Goal: Transaction & Acquisition: Purchase product/service

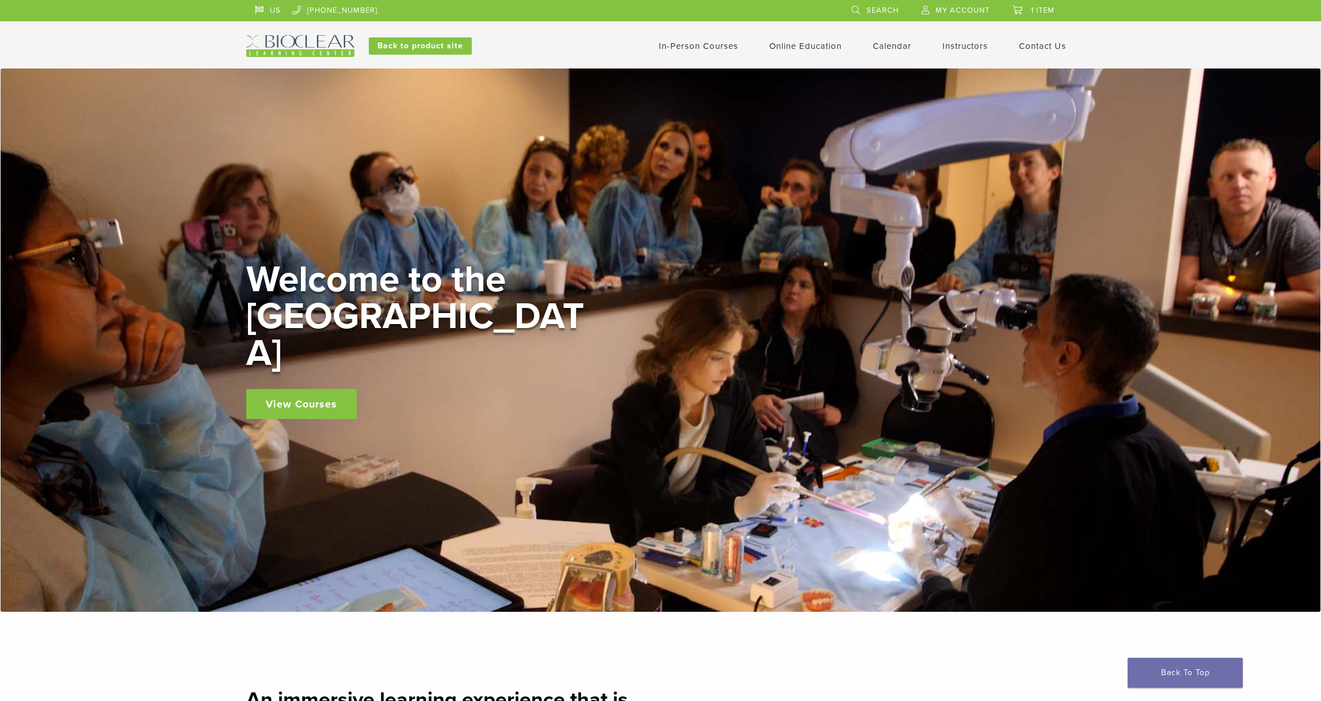
click at [1037, 46] on link "Contact Us" at bounding box center [1042, 46] width 47 height 10
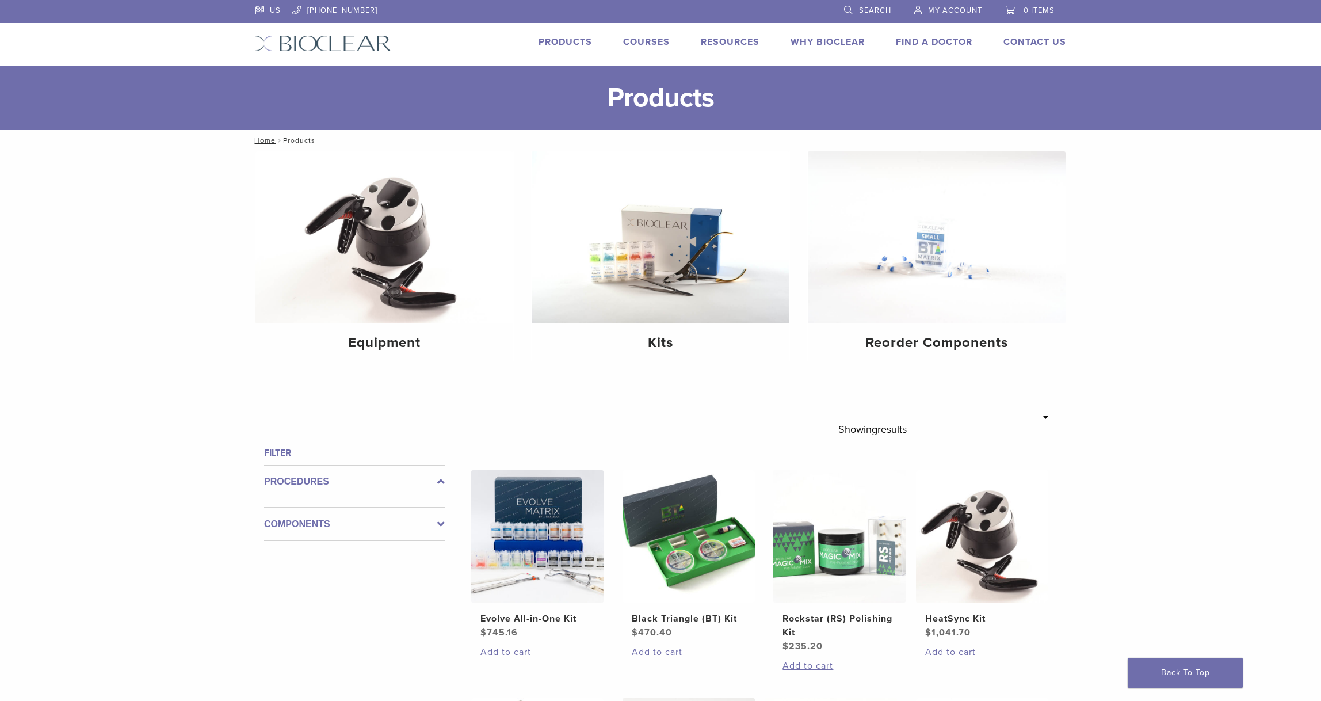
click at [1240, 269] on div "**********" at bounding box center [660, 685] width 1321 height 1069
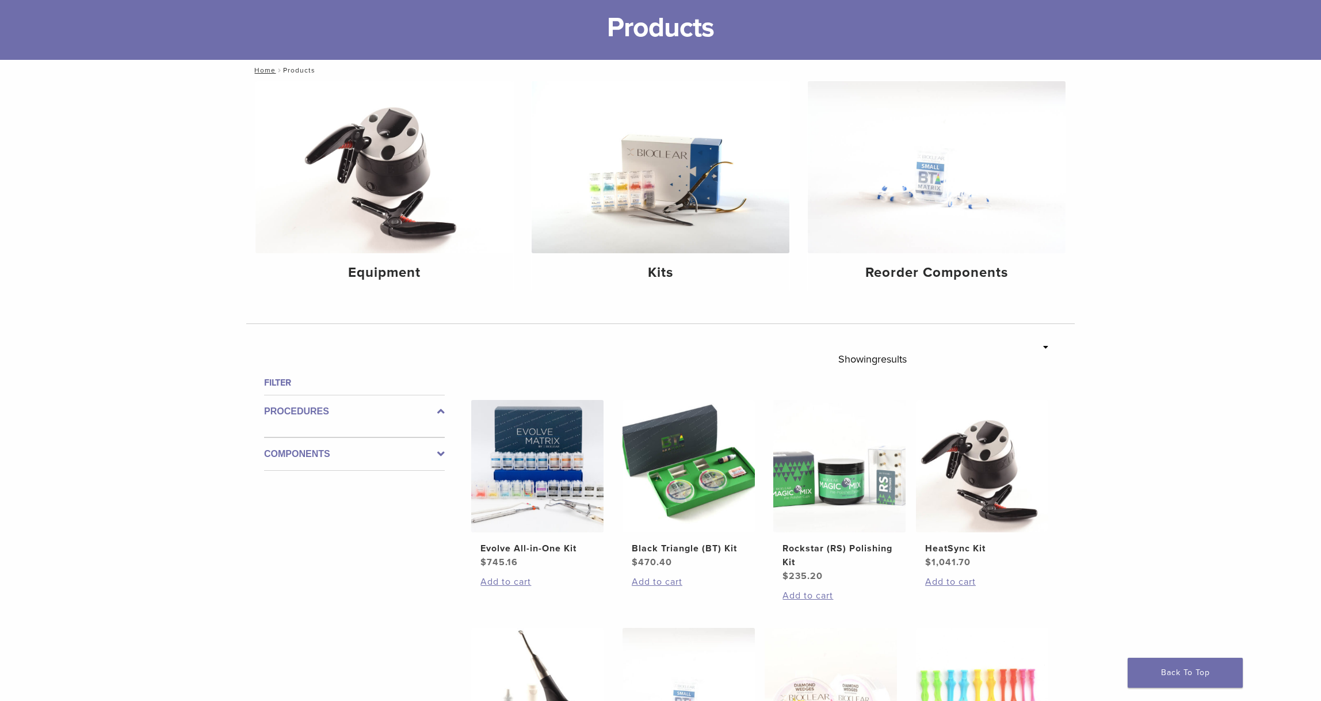
scroll to position [71, 0]
click at [1184, 351] on div "**********" at bounding box center [660, 614] width 1321 height 1069
drag, startPoint x: 1187, startPoint y: 458, endPoint x: 1160, endPoint y: 456, distance: 26.5
click at [1185, 458] on div "**********" at bounding box center [660, 614] width 1321 height 1069
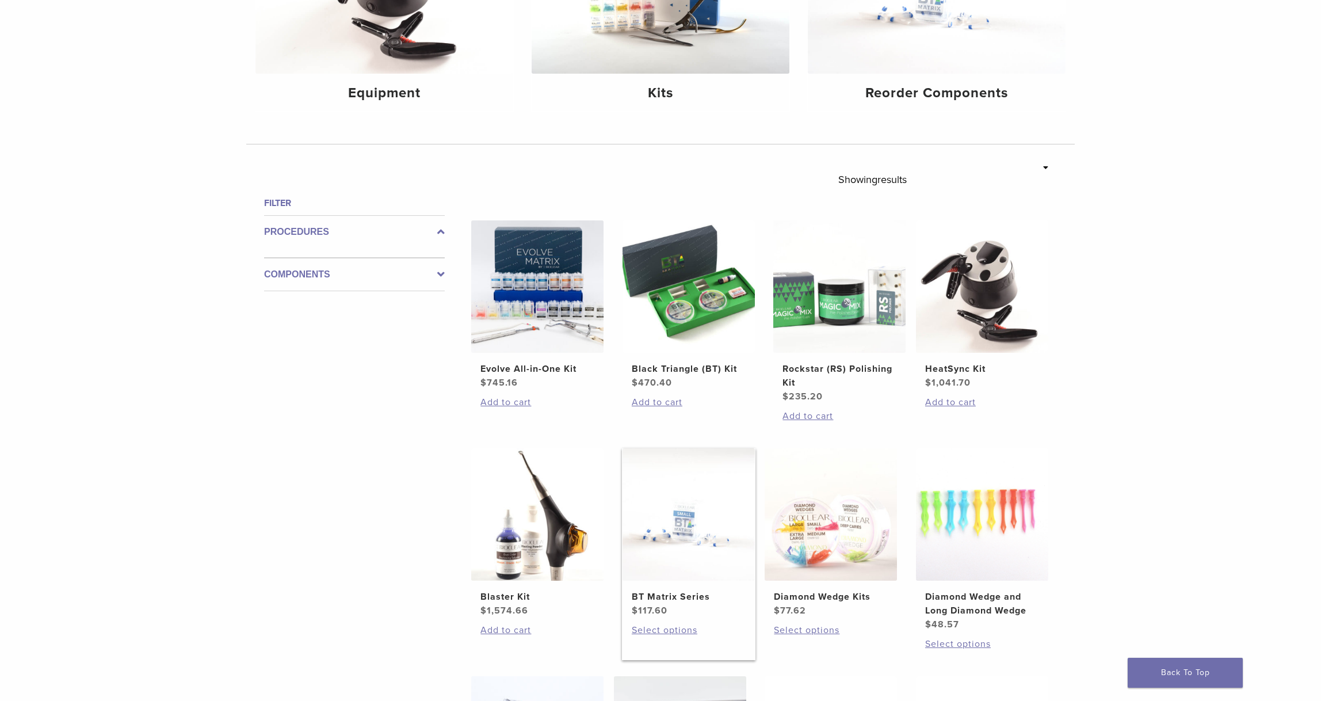
scroll to position [250, 0]
click at [376, 520] on div "Filter Procedures Components" at bounding box center [350, 571] width 190 height 750
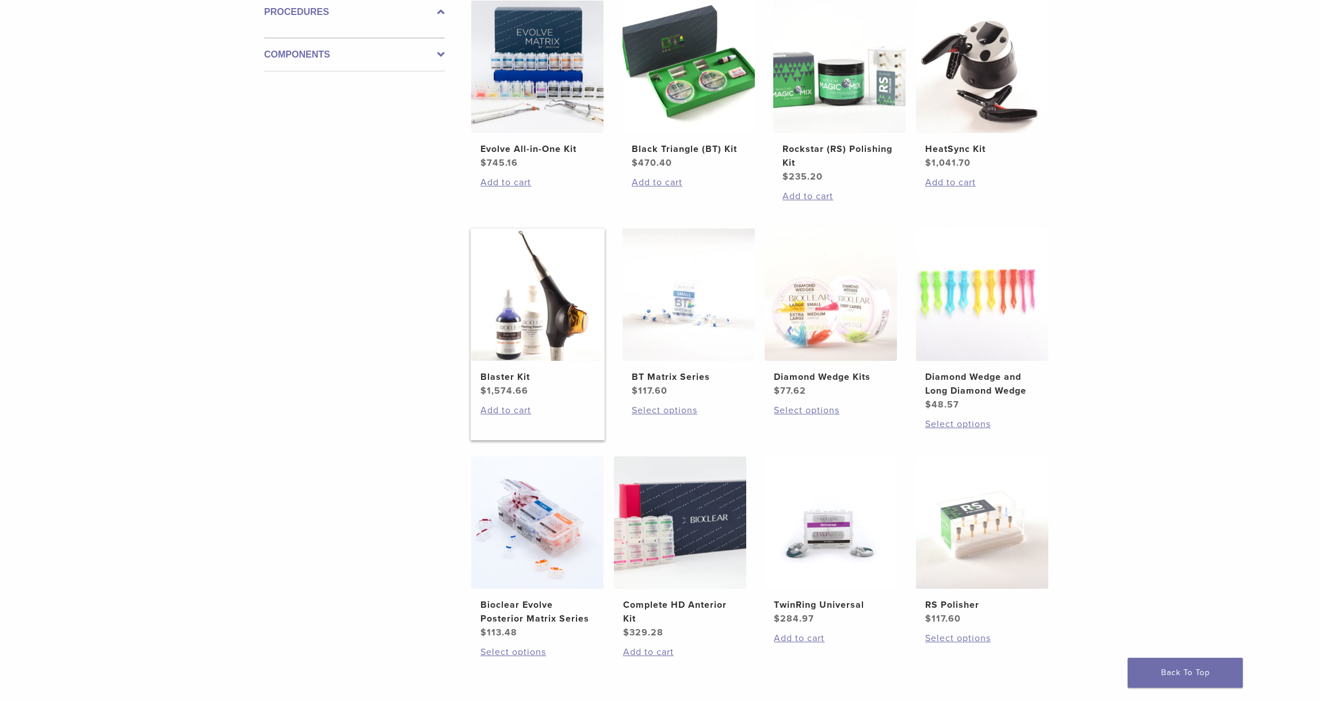
scroll to position [468, 0]
click at [527, 325] on img at bounding box center [537, 296] width 132 height 132
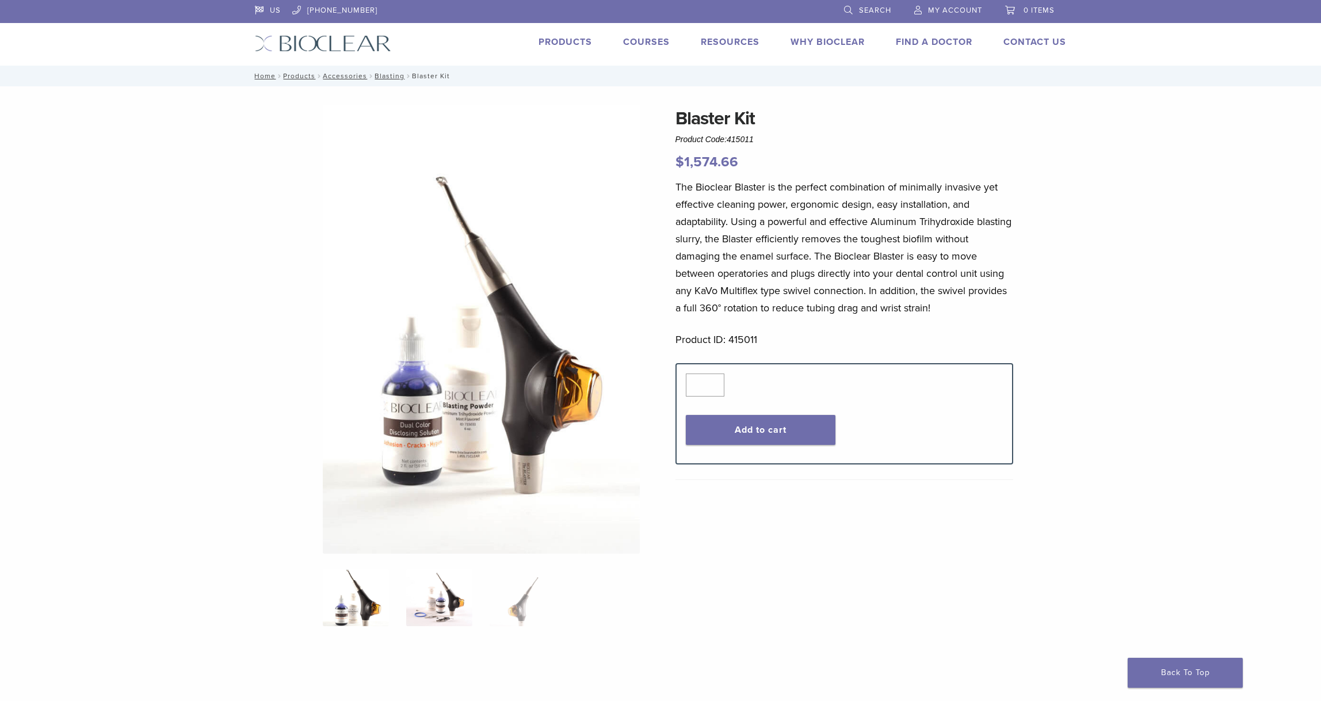
click at [448, 601] on img at bounding box center [439, 598] width 66 height 58
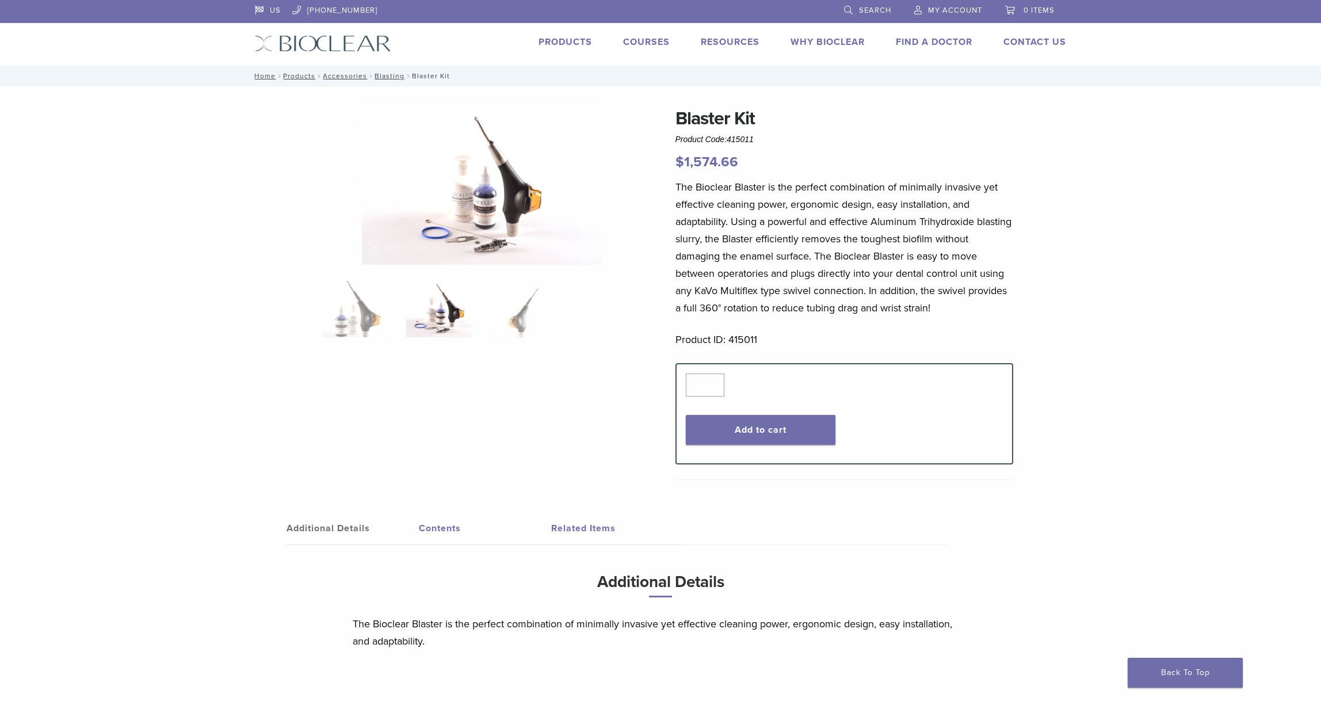
click at [518, 338] on ol at bounding box center [481, 316] width 335 height 73
click at [369, 323] on img at bounding box center [356, 309] width 66 height 58
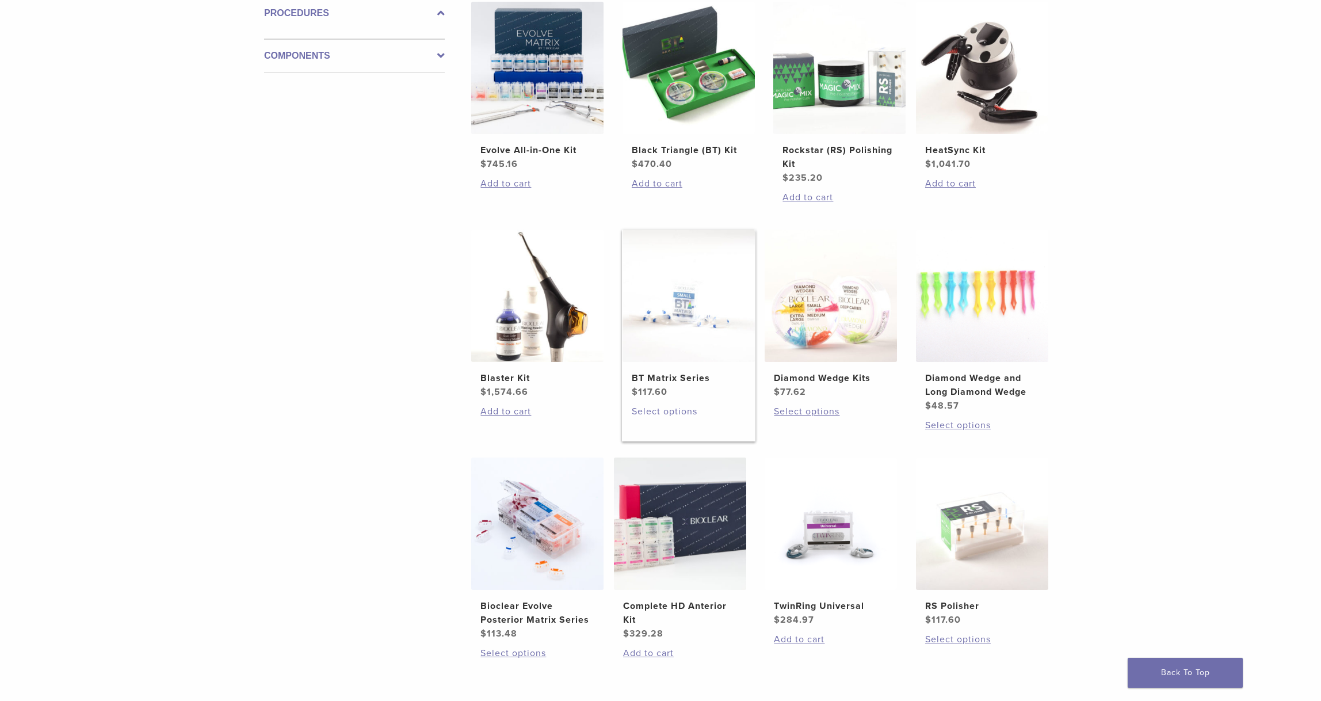
scroll to position [469, 0]
click at [677, 411] on link "Select options" at bounding box center [689, 411] width 114 height 14
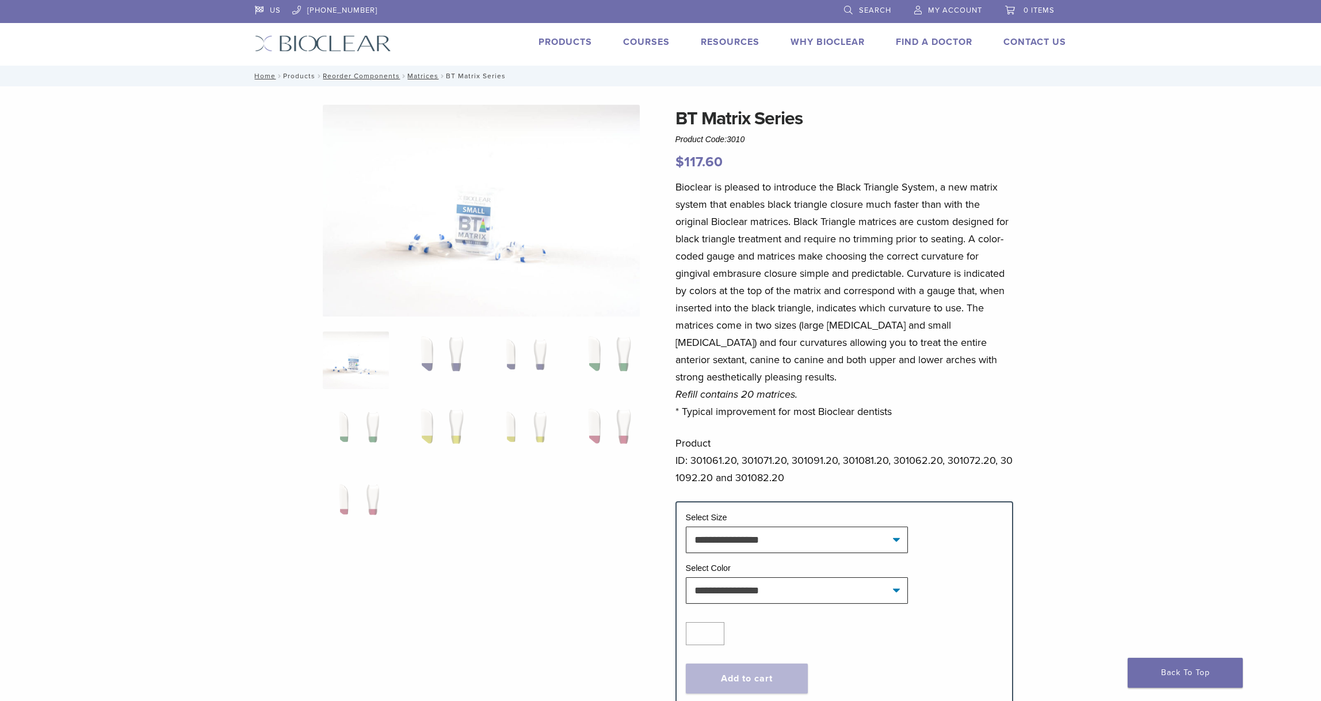
click at [306, 77] on link "Products" at bounding box center [299, 76] width 32 height 8
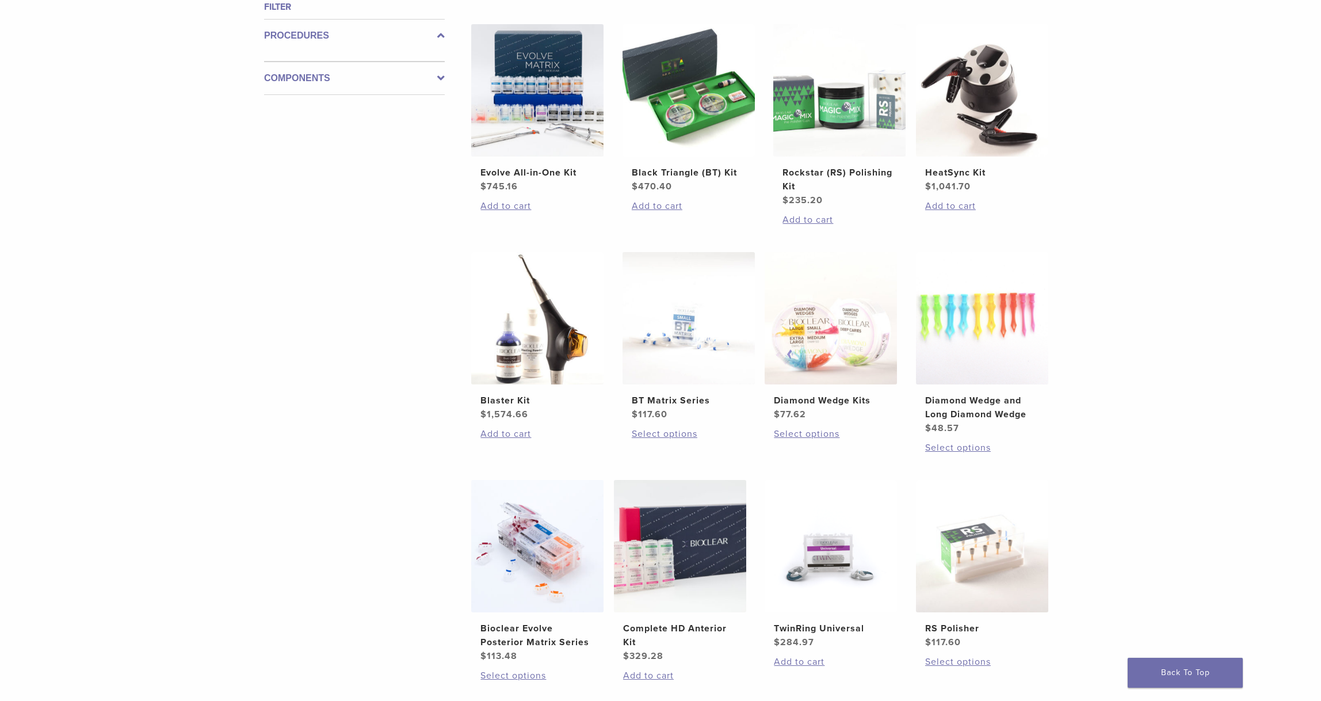
scroll to position [447, 0]
click at [654, 207] on link "Add to cart" at bounding box center [689, 206] width 114 height 14
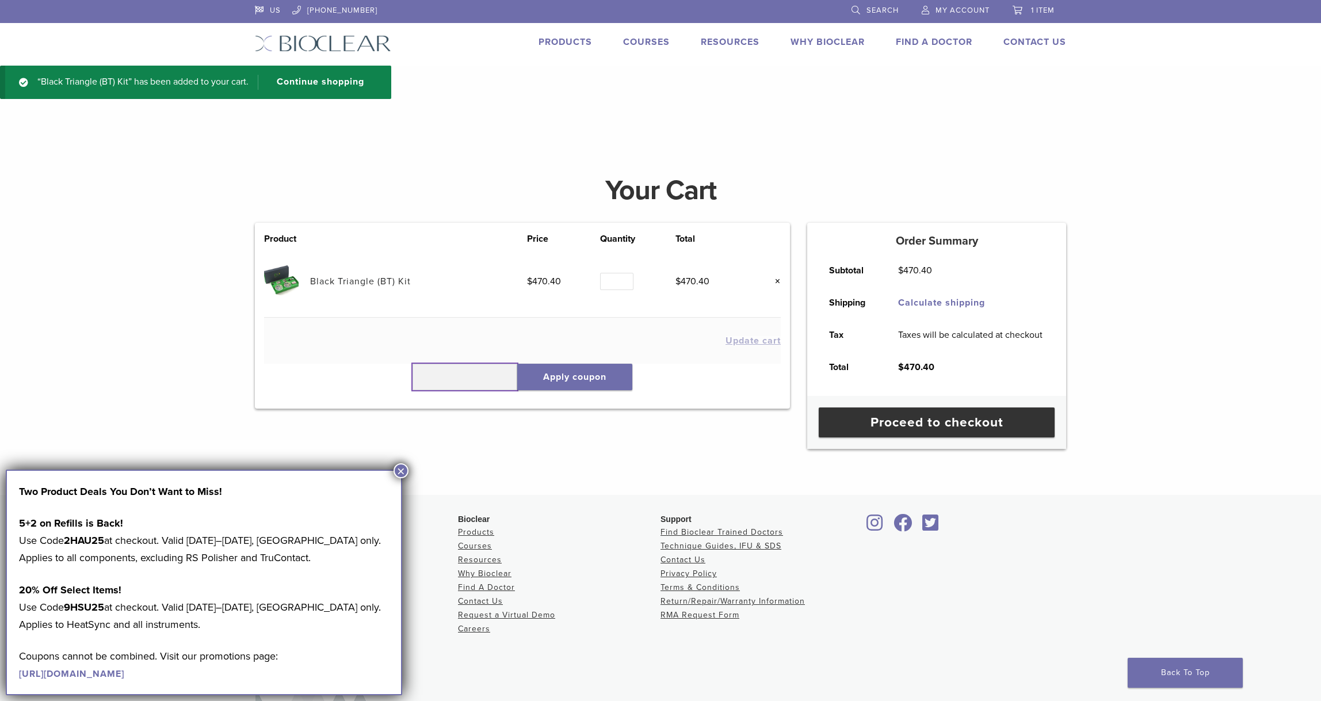
click at [454, 383] on input "text" at bounding box center [465, 377] width 105 height 26
type input "*"
click at [402, 472] on button "×" at bounding box center [401, 470] width 15 height 15
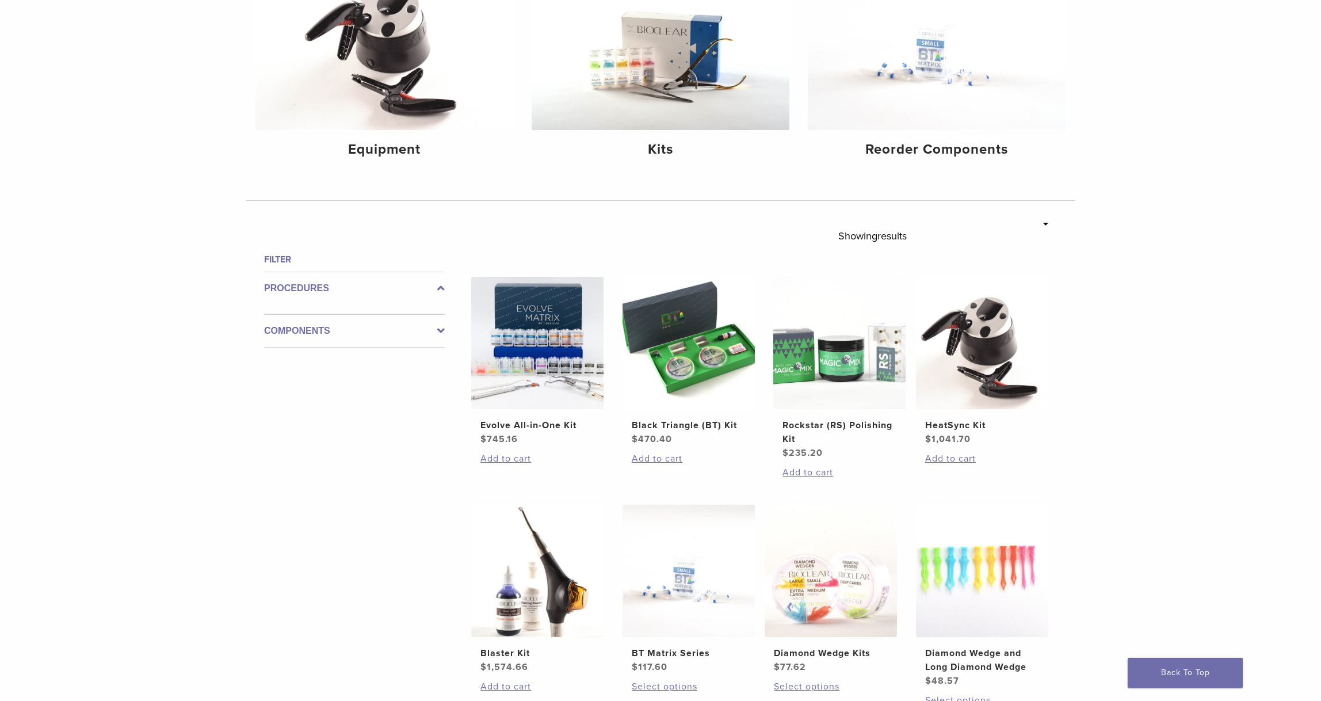
scroll to position [191, 0]
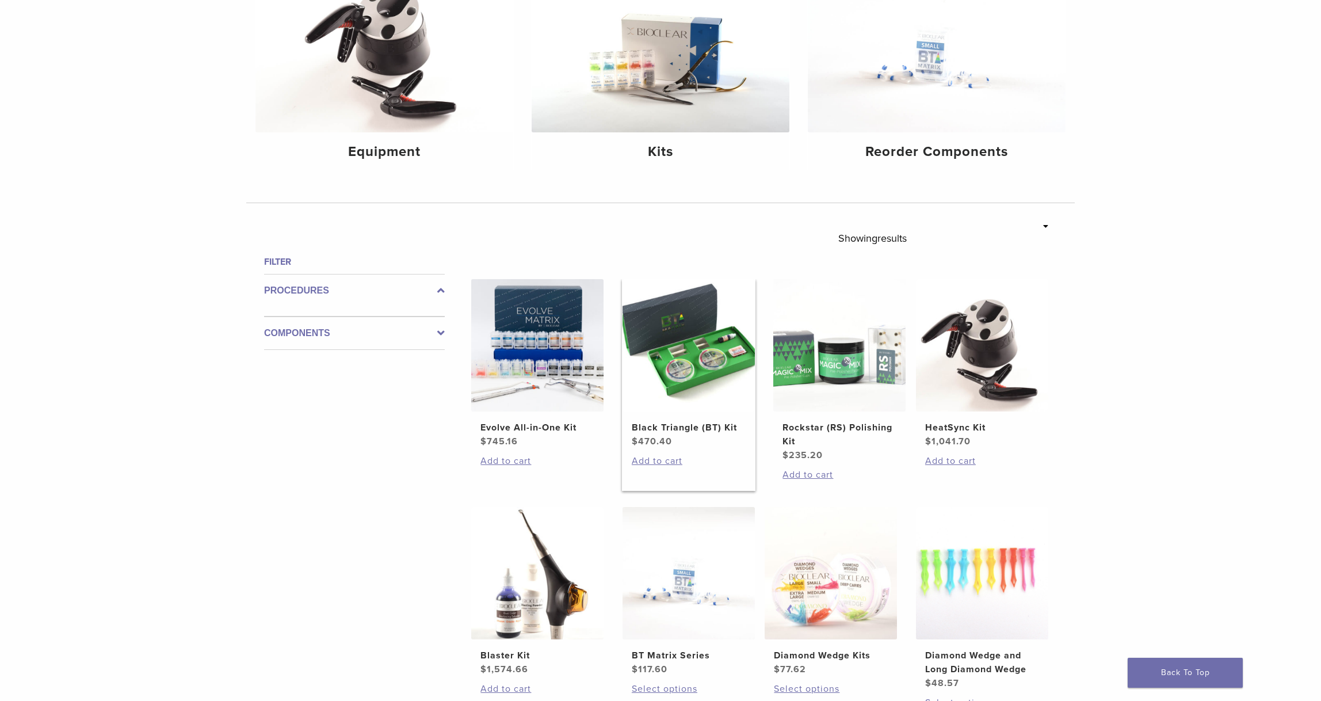
click at [694, 356] on img at bounding box center [689, 345] width 132 height 132
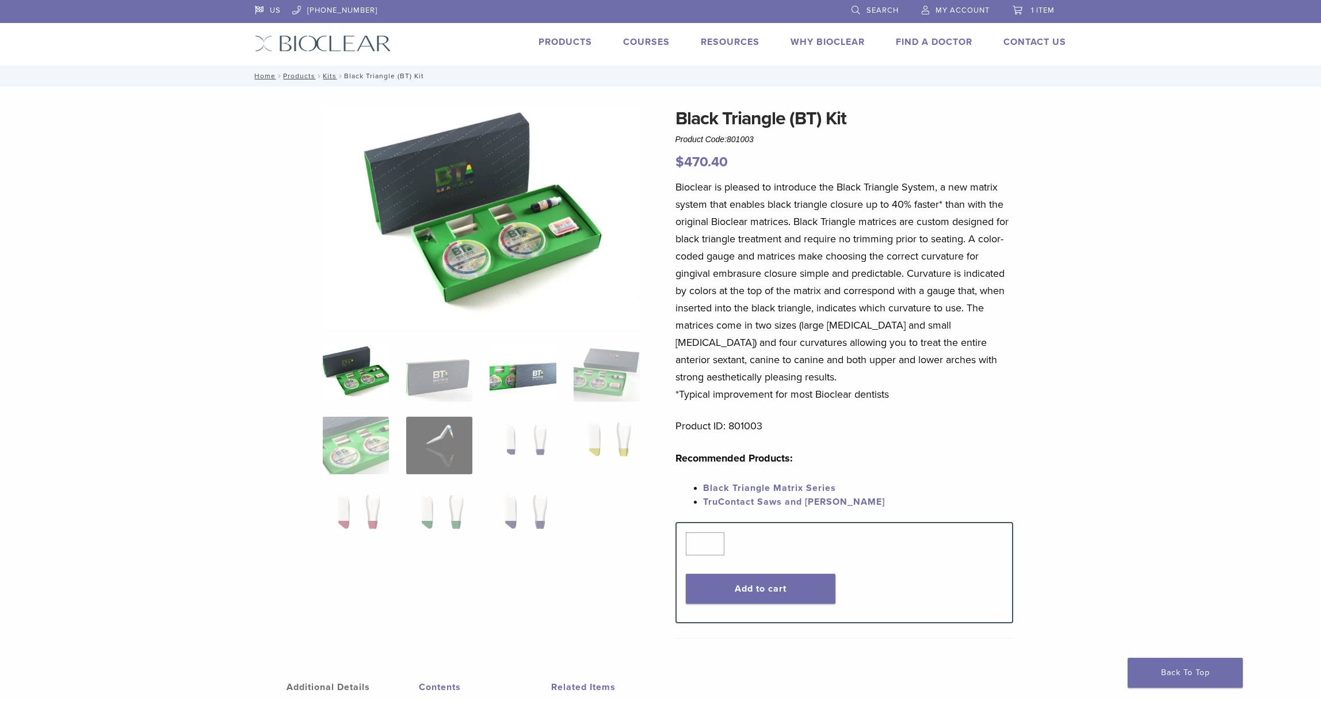
click at [519, 375] on img at bounding box center [523, 373] width 66 height 58
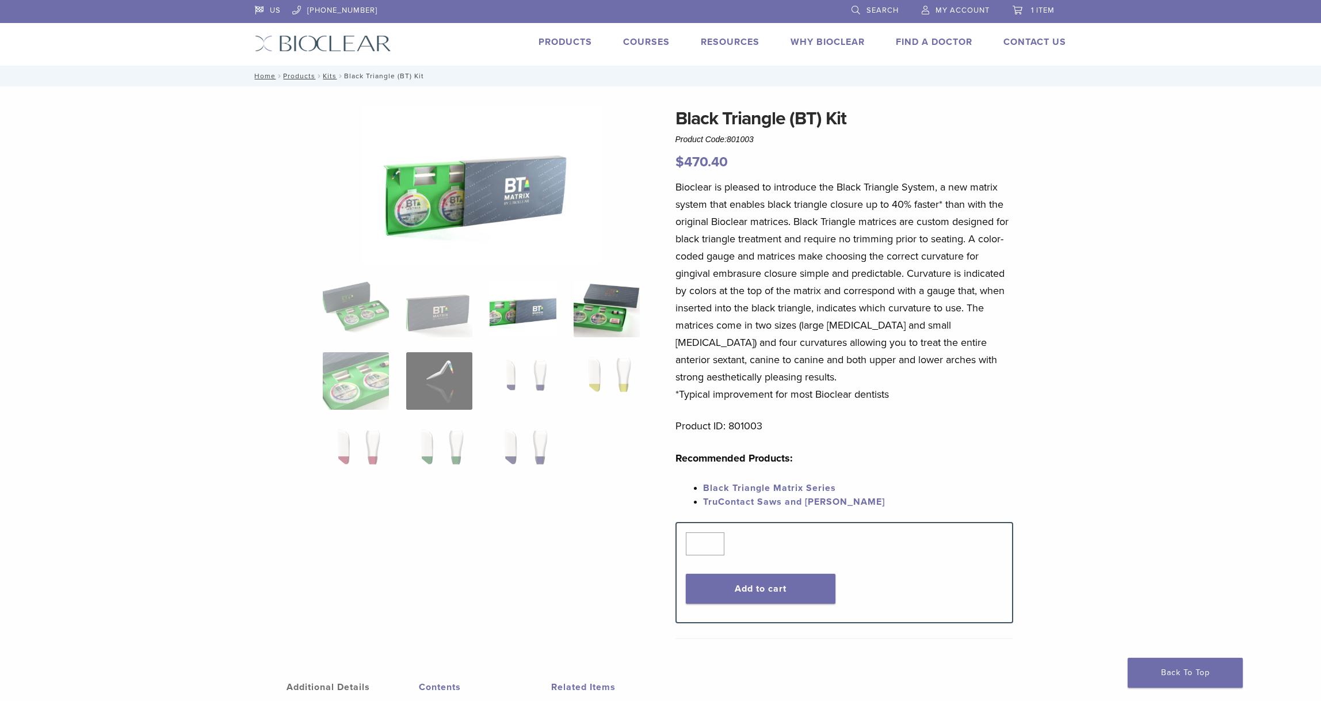
click at [600, 315] on img at bounding box center [607, 309] width 66 height 58
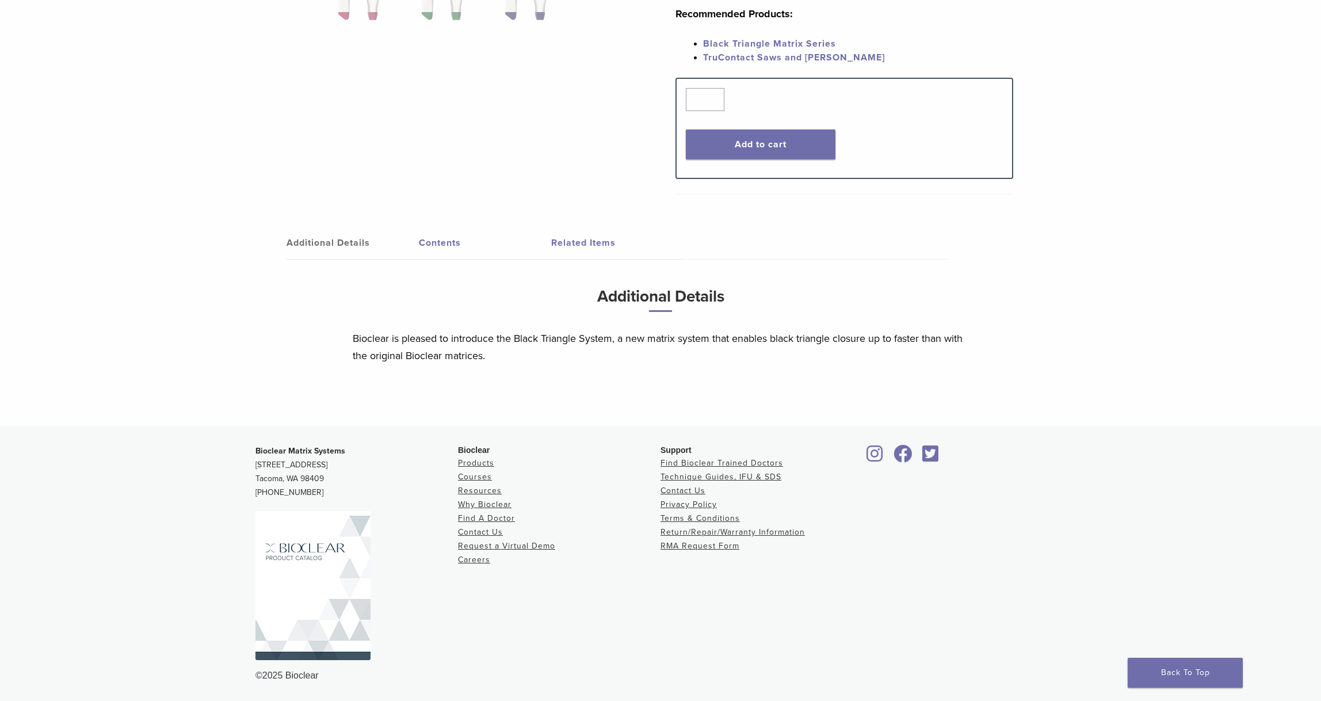
scroll to position [445, 0]
drag, startPoint x: 451, startPoint y: 235, endPoint x: 448, endPoint y: 244, distance: 9.1
click at [451, 235] on link "Contents" at bounding box center [485, 243] width 132 height 32
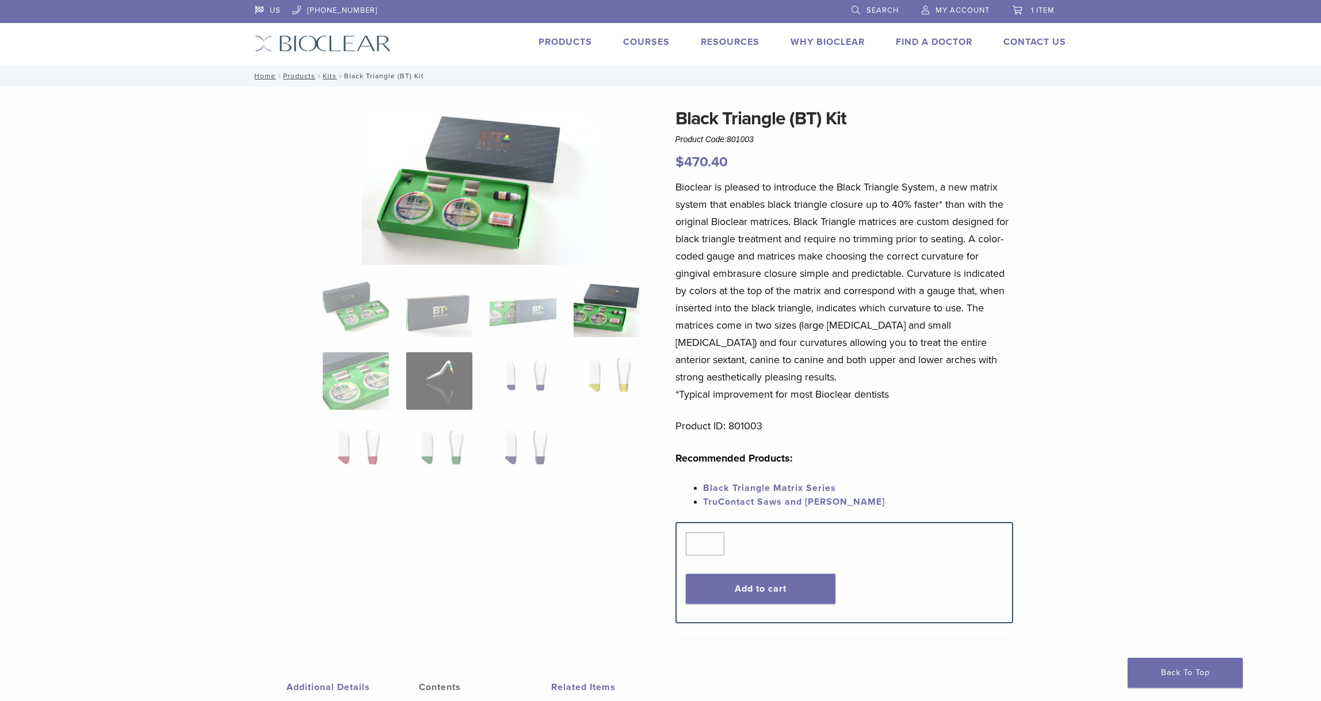
scroll to position [0, 0]
click at [794, 489] on link "Black Triangle Matrix Series" at bounding box center [769, 488] width 133 height 12
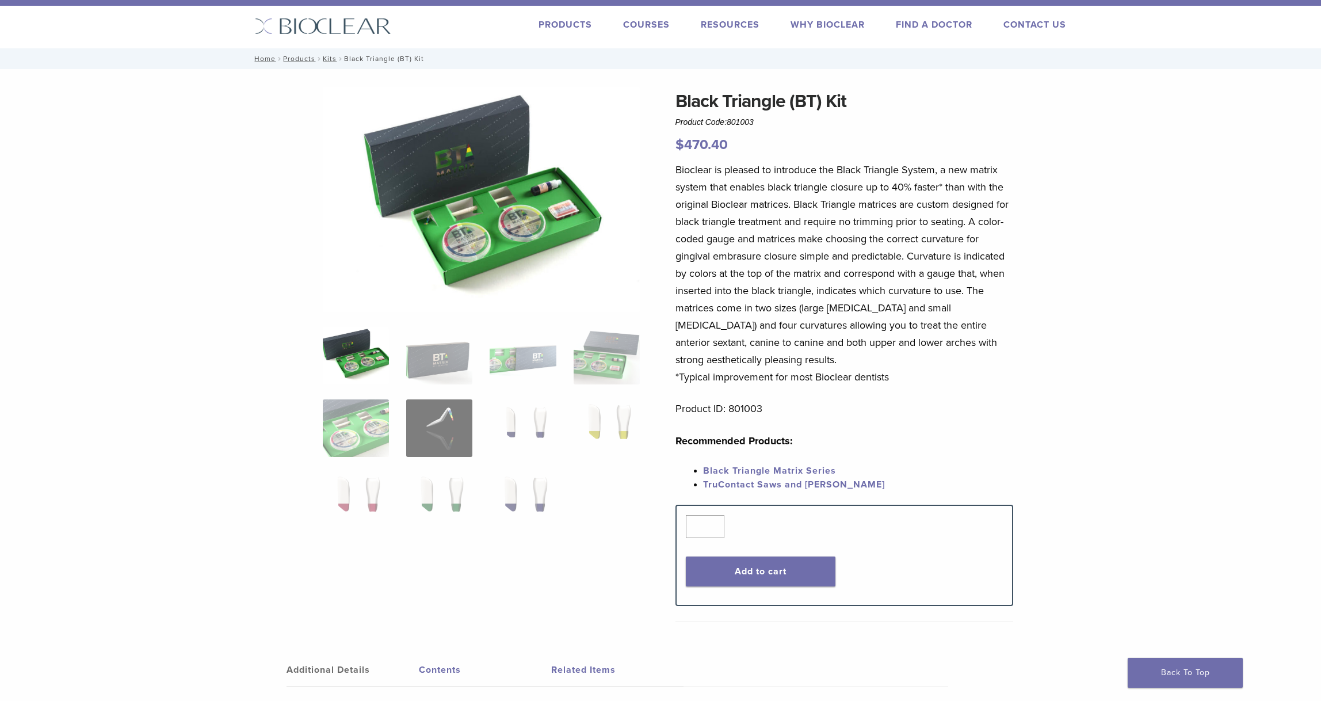
scroll to position [25, 0]
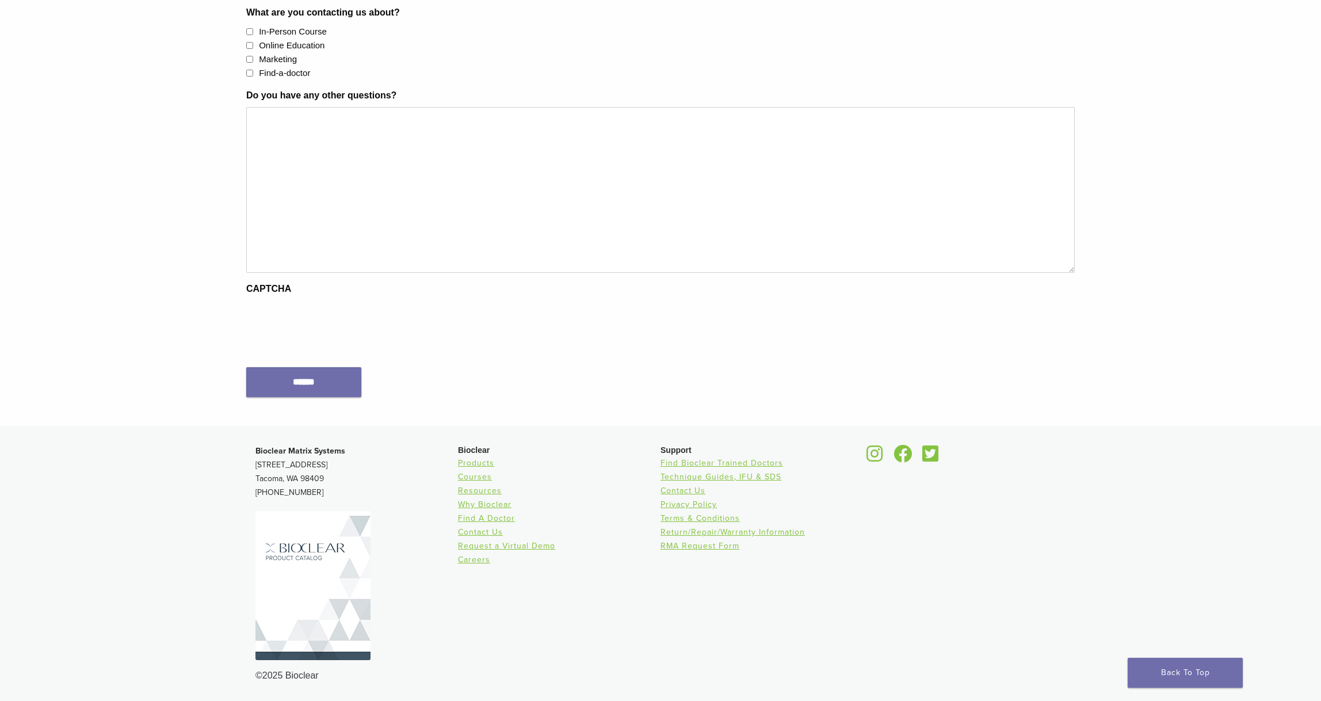
scroll to position [434, 0]
